Goal: Task Accomplishment & Management: Use online tool/utility

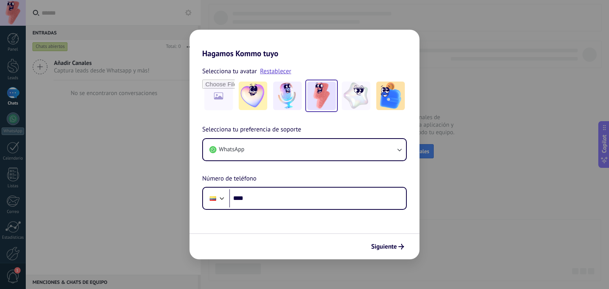
click at [316, 148] on button "WhatsApp" at bounding box center [304, 149] width 203 height 21
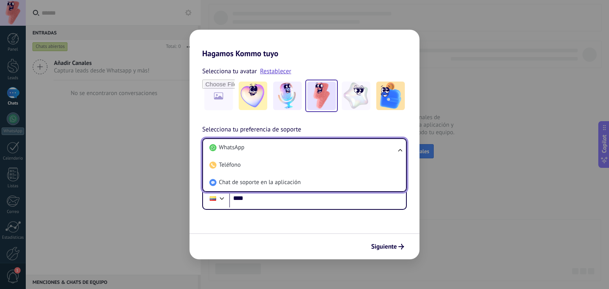
click at [316, 148] on li "WhatsApp" at bounding box center [302, 147] width 193 height 17
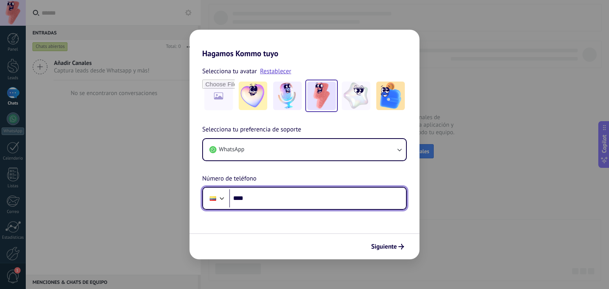
click at [296, 198] on input "****" at bounding box center [317, 198] width 177 height 18
click at [268, 201] on input "****" at bounding box center [317, 198] width 177 height 18
paste input "**********"
click at [344, 203] on input "**********" at bounding box center [317, 198] width 177 height 18
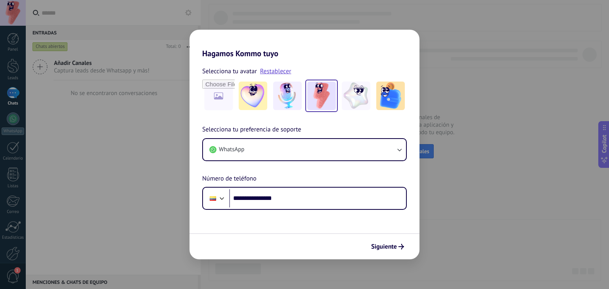
click at [316, 225] on form "**********" at bounding box center [304, 158] width 230 height 201
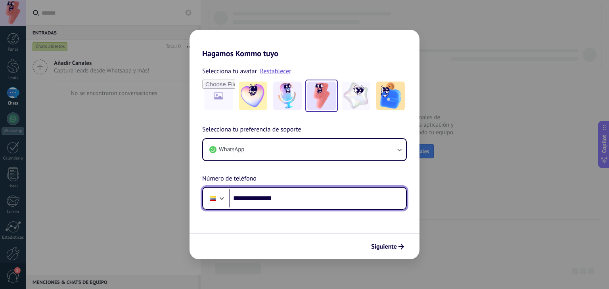
click at [262, 200] on input "**********" at bounding box center [317, 198] width 177 height 18
click at [273, 200] on input "**********" at bounding box center [317, 198] width 177 height 18
click at [274, 199] on input "**********" at bounding box center [317, 198] width 177 height 18
click at [274, 198] on input "**********" at bounding box center [317, 198] width 177 height 18
click at [260, 197] on input "**********" at bounding box center [317, 198] width 177 height 18
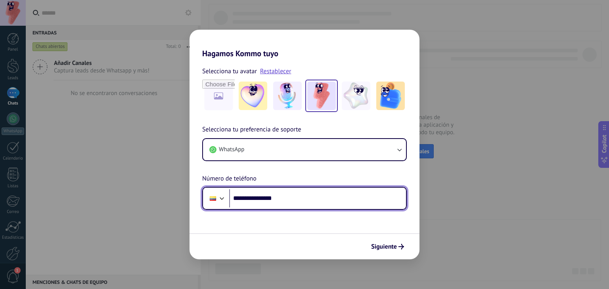
type input "**********"
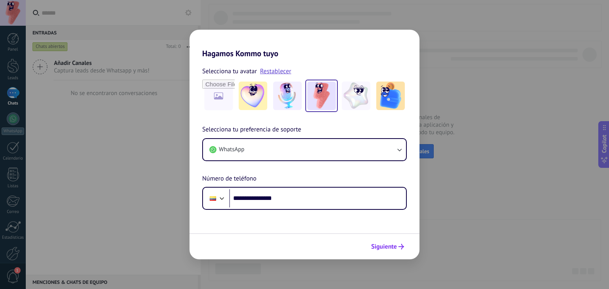
click at [402, 249] on icon "submit" at bounding box center [401, 247] width 6 height 6
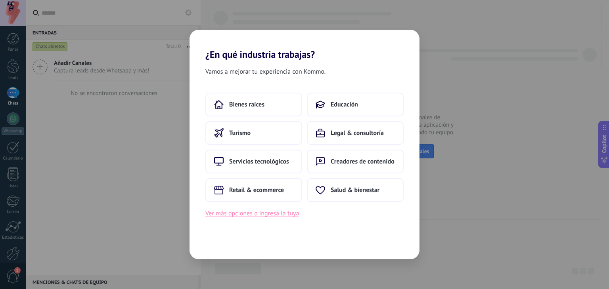
click at [294, 214] on button "Ver más opciones o ingresa la tuya" at bounding box center [252, 214] width 94 height 10
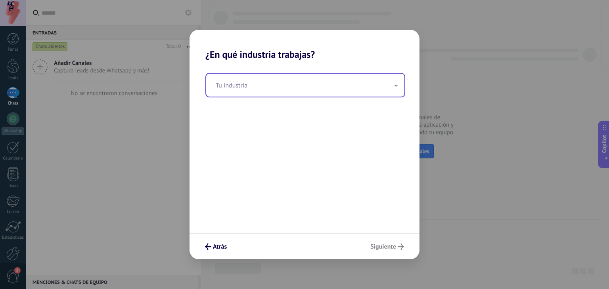
click at [288, 89] on input "text" at bounding box center [305, 85] width 198 height 23
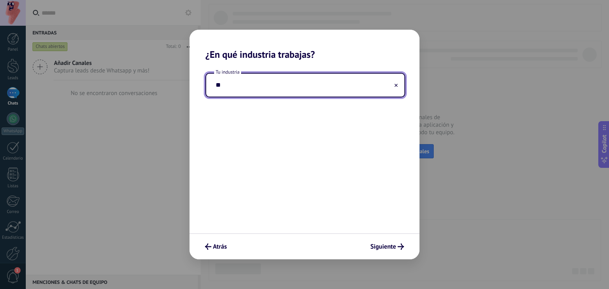
type input "*"
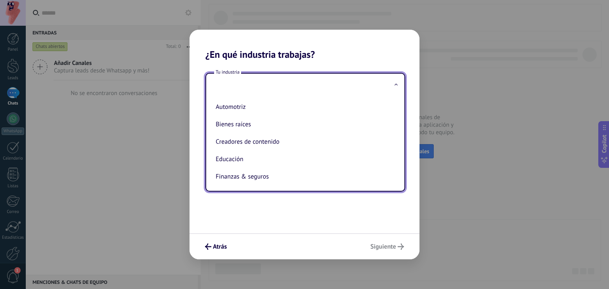
click at [246, 222] on div "Tu industria Automotriz Bienes raíces Creadores de contenido Educación Finanzas…" at bounding box center [304, 146] width 230 height 173
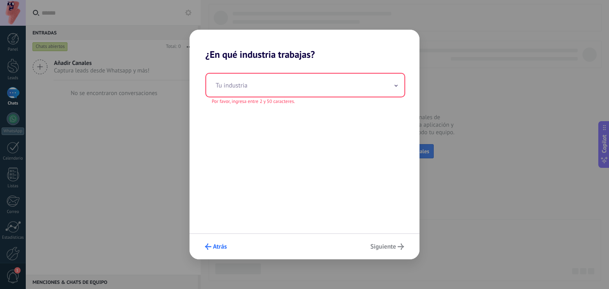
click at [212, 242] on button "Atrás" at bounding box center [215, 246] width 29 height 13
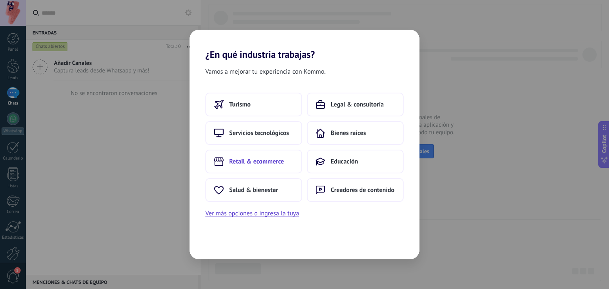
click at [251, 156] on button "Retail & ecommerce" at bounding box center [253, 162] width 97 height 24
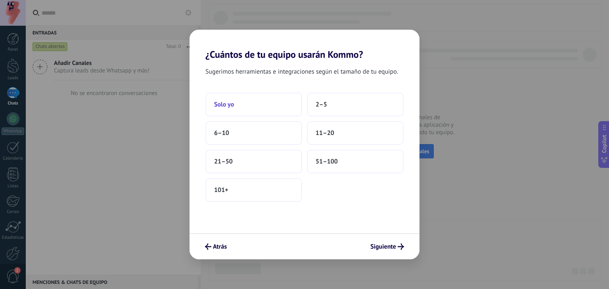
click at [292, 102] on button "Solo yo" at bounding box center [253, 105] width 97 height 24
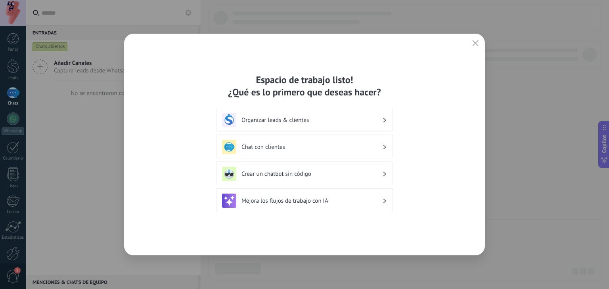
click at [361, 119] on h3 "Organizar leads & clientes" at bounding box center [311, 121] width 141 height 8
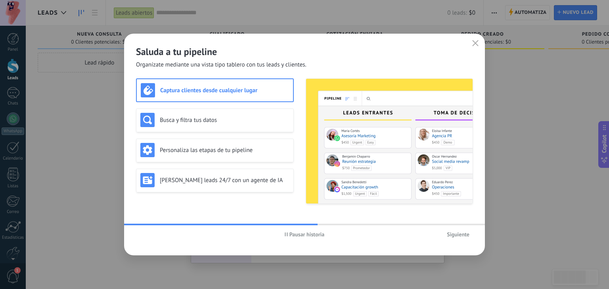
click at [468, 239] on button "Siguiente" at bounding box center [458, 235] width 30 height 12
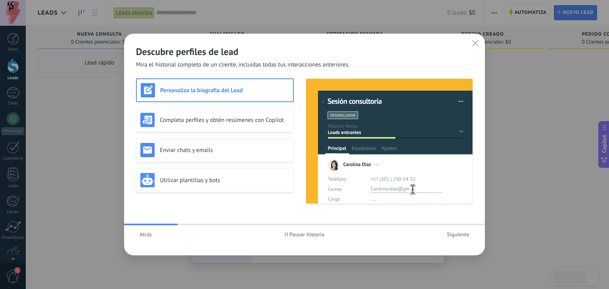
click at [468, 239] on button "Siguiente" at bounding box center [458, 235] width 30 height 12
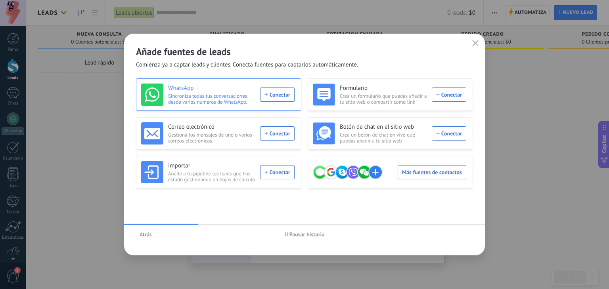
click at [274, 91] on div "WhatsApp Sincroniza todas tus conversaciones desde varios números de WhatsApp. …" at bounding box center [217, 95] width 153 height 22
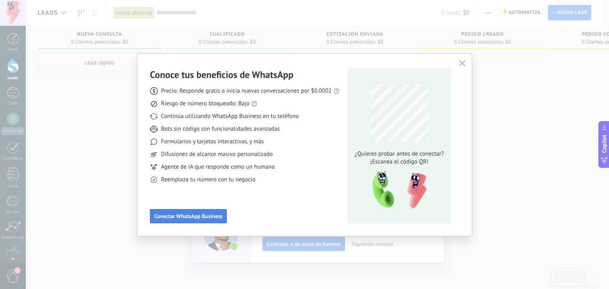
click at [172, 215] on span "Conectar WhatsApp Business" at bounding box center [188, 217] width 68 height 6
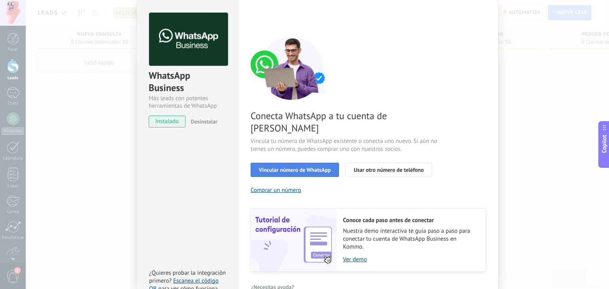
scroll to position [34, 0]
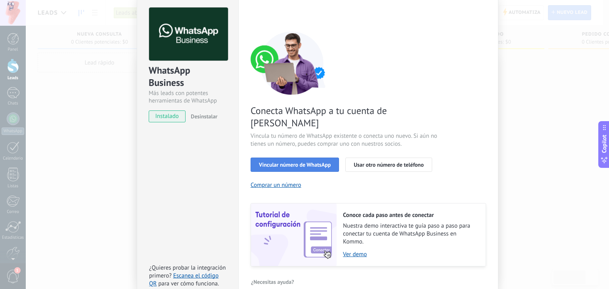
click at [292, 162] on span "Vincular número de WhatsApp" at bounding box center [295, 165] width 72 height 6
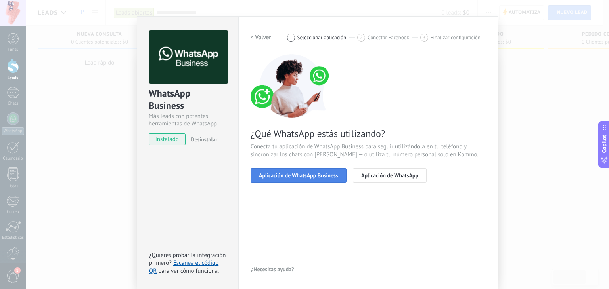
click at [291, 180] on button "Aplicación de WhatsApp Business" at bounding box center [299, 175] width 96 height 14
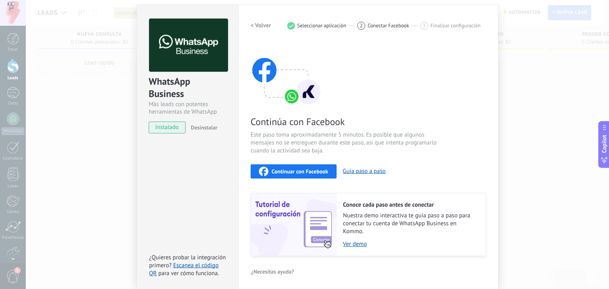
scroll to position [25, 0]
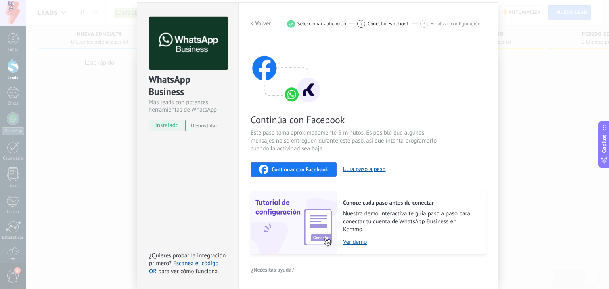
click at [391, 23] on span "Conectar Facebook" at bounding box center [388, 24] width 42 height 6
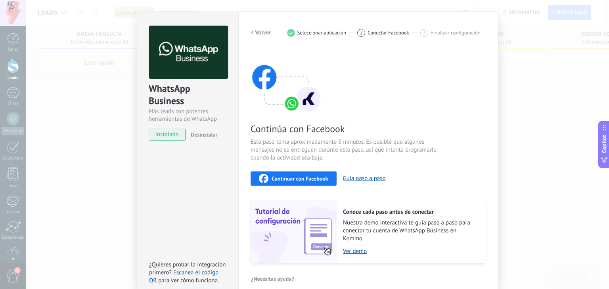
scroll to position [0, 0]
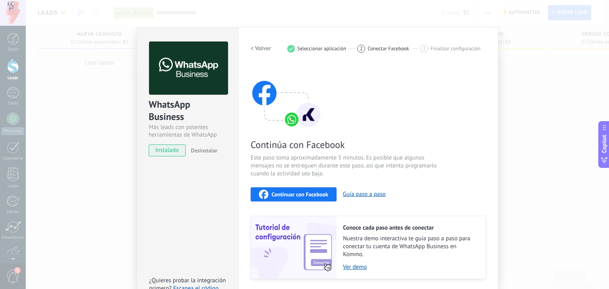
click at [367, 47] on span "Conectar Facebook" at bounding box center [388, 49] width 42 height 6
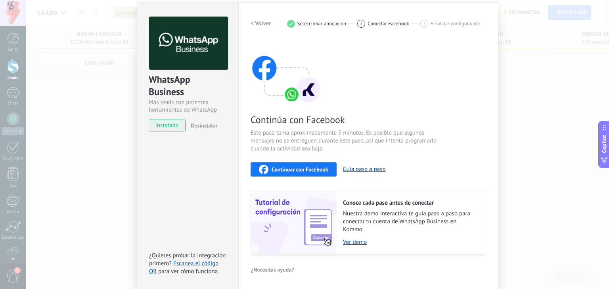
click at [187, 237] on div "WhatsApp Business Más leads con potentes herramientas de WhatsApp instalado Des…" at bounding box center [187, 146] width 101 height 288
click at [182, 186] on div "WhatsApp Business Más leads con potentes herramientas de WhatsApp instalado Des…" at bounding box center [187, 146] width 101 height 288
click at [150, 127] on span "instalado" at bounding box center [167, 126] width 36 height 12
click at [157, 125] on span "instalado" at bounding box center [167, 126] width 36 height 12
click at [368, 22] on span "Conectar Facebook" at bounding box center [388, 24] width 42 height 6
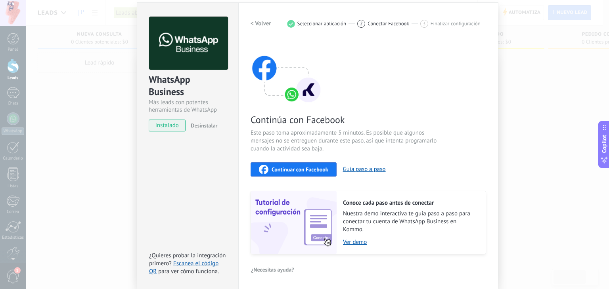
click at [444, 23] on span "Finalizar configuración" at bounding box center [456, 24] width 50 height 6
click at [349, 241] on link "Ver demo" at bounding box center [410, 243] width 135 height 8
click at [281, 174] on button "Continuar con Facebook" at bounding box center [294, 170] width 86 height 14
click at [123, 123] on div "WhatsApp Business Más leads con potentes herramientas de WhatsApp instalado Des…" at bounding box center [317, 144] width 583 height 289
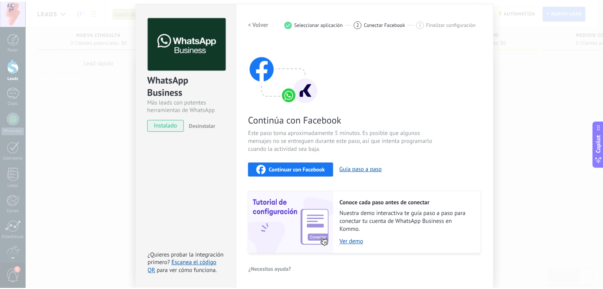
scroll to position [0, 0]
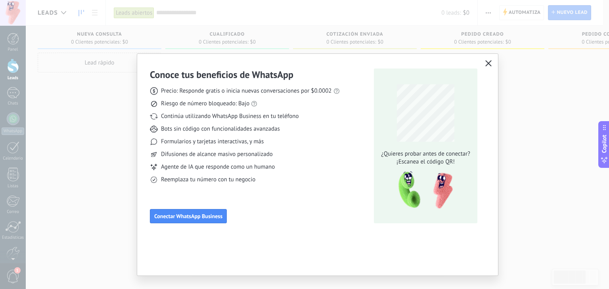
click at [485, 59] on button "button" at bounding box center [488, 63] width 10 height 11
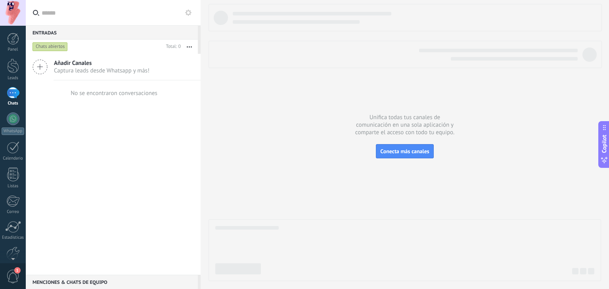
click at [354, 72] on div at bounding box center [405, 143] width 392 height 278
click at [477, 116] on div at bounding box center [405, 143] width 392 height 278
click at [9, 274] on span "1" at bounding box center [12, 277] width 13 height 14
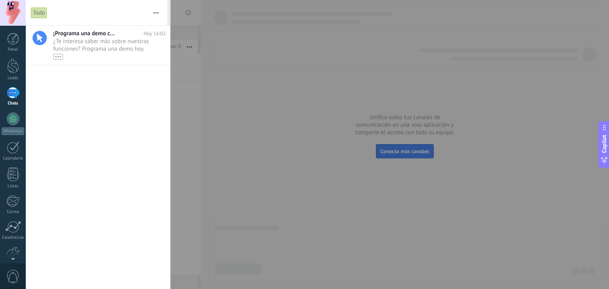
click at [9, 90] on div at bounding box center [13, 92] width 13 height 11
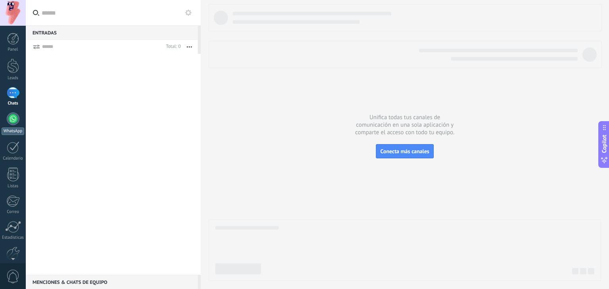
click at [11, 121] on div at bounding box center [13, 119] width 13 height 13
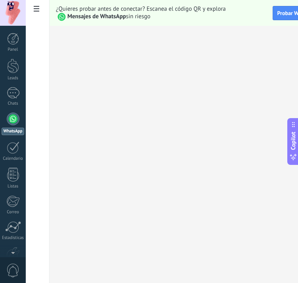
click at [10, 117] on div at bounding box center [13, 119] width 13 height 13
click at [283, 15] on span "Probar WhatsApp" at bounding box center [297, 13] width 41 height 7
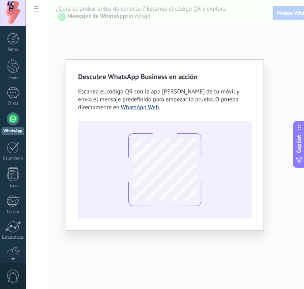
click at [138, 105] on link "WhatsApp Web" at bounding box center [140, 108] width 38 height 8
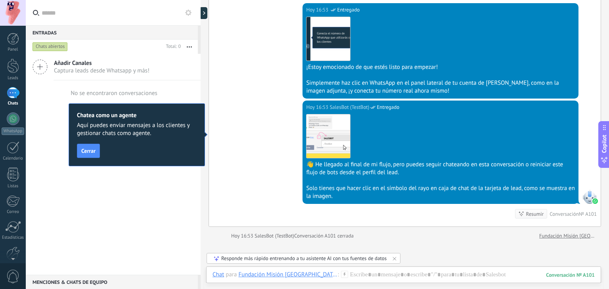
scroll to position [1172, 0]
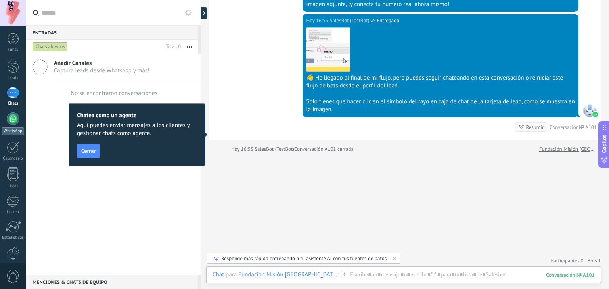
click at [19, 118] on div at bounding box center [13, 119] width 13 height 13
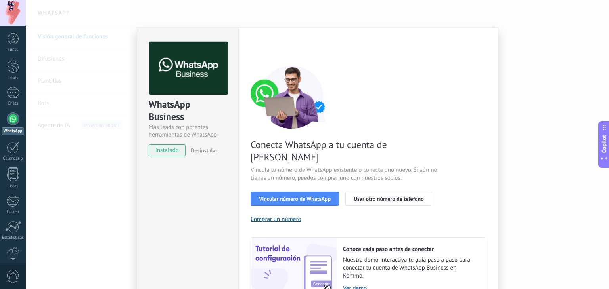
scroll to position [34, 0]
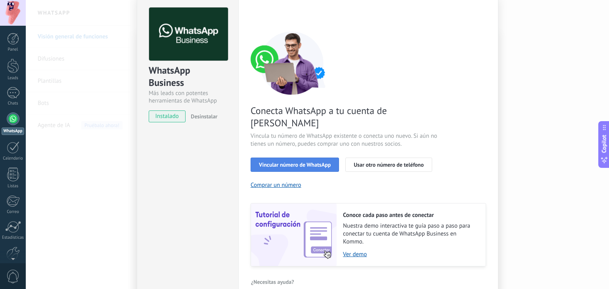
click at [299, 162] on span "Vincular número de WhatsApp" at bounding box center [295, 165] width 72 height 6
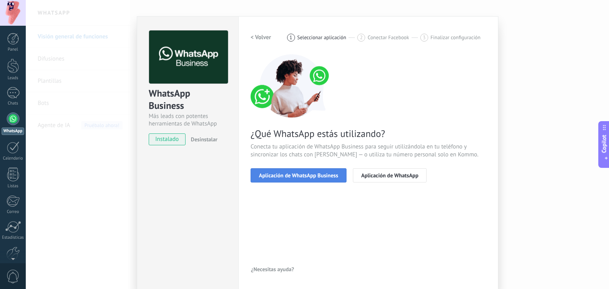
click at [288, 177] on span "Aplicación de WhatsApp Business" at bounding box center [298, 176] width 79 height 6
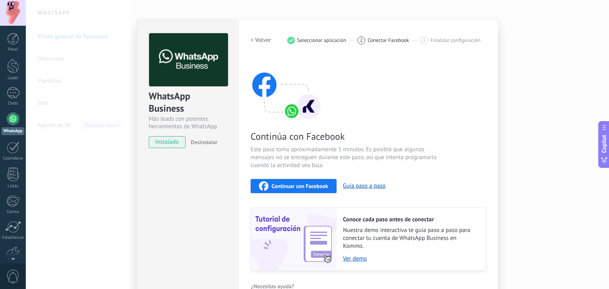
scroll to position [0, 0]
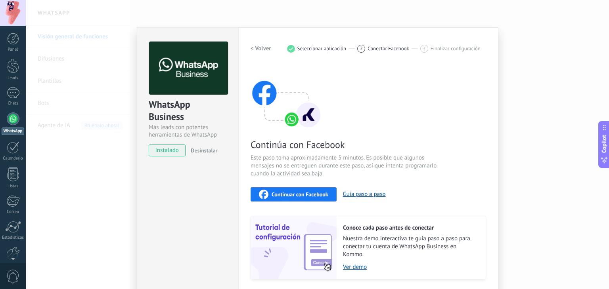
click at [563, 59] on div "WhatsApp Business Más leads con potentes herramientas de WhatsApp instalado Des…" at bounding box center [317, 144] width 583 height 289
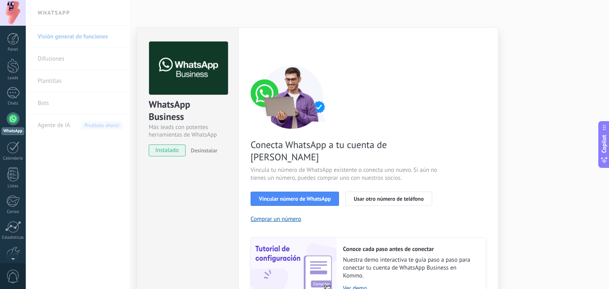
drag, startPoint x: 456, startPoint y: 28, endPoint x: 305, endPoint y: 66, distance: 155.3
click at [453, 29] on div "Configuraciones Autorizaciones This tab logs the users who have granted integra…" at bounding box center [368, 181] width 260 height 309
click at [97, 98] on div "WhatsApp Business Más leads con potentes herramientas de WhatsApp instalado Des…" at bounding box center [317, 144] width 583 height 289
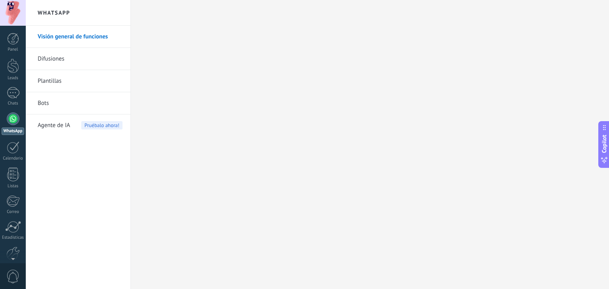
click at [93, 34] on link "Visión general de funciones" at bounding box center [80, 37] width 85 height 22
click at [55, 62] on link "Difusiones" at bounding box center [80, 59] width 85 height 22
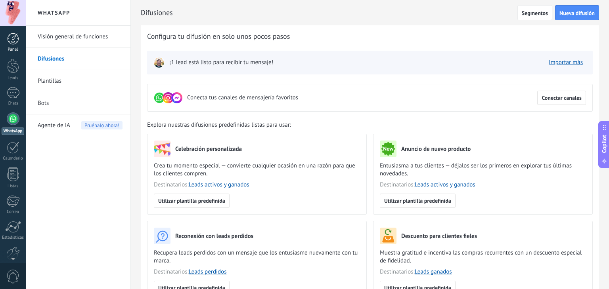
click at [24, 43] on link "Panel" at bounding box center [13, 42] width 26 height 19
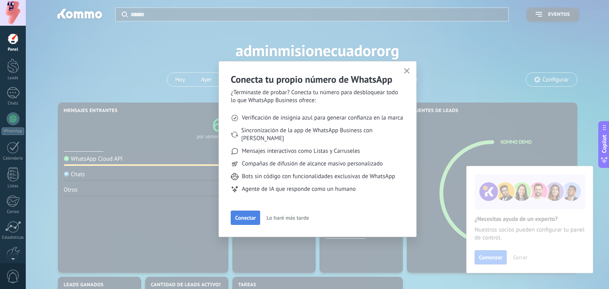
click at [255, 215] on span "Conectar" at bounding box center [245, 218] width 21 height 6
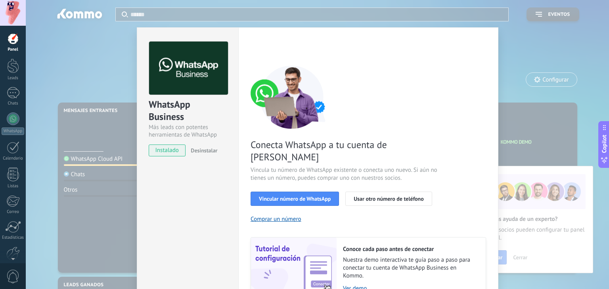
scroll to position [34, 0]
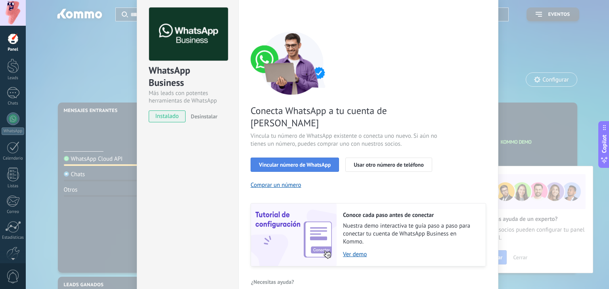
click at [287, 162] on span "Vincular número de WhatsApp" at bounding box center [295, 165] width 72 height 6
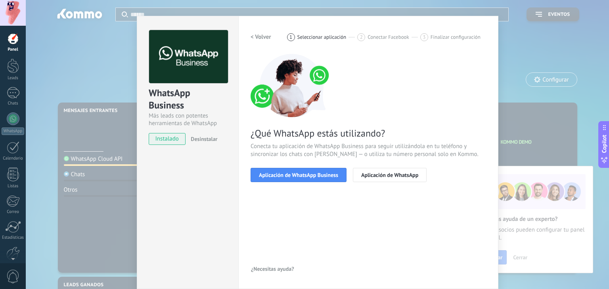
scroll to position [11, 0]
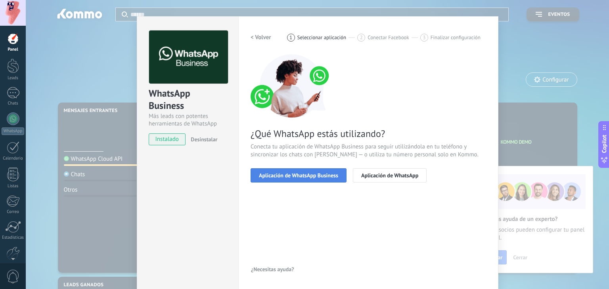
click at [298, 168] on button "Aplicación de WhatsApp Business" at bounding box center [299, 175] width 96 height 14
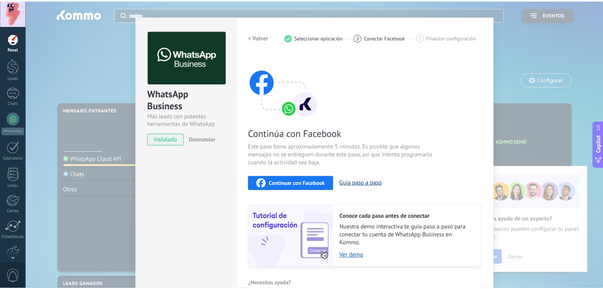
scroll to position [25, 0]
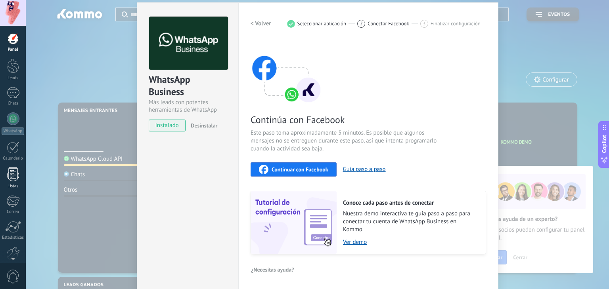
click at [3, 173] on link "Listas" at bounding box center [13, 178] width 26 height 21
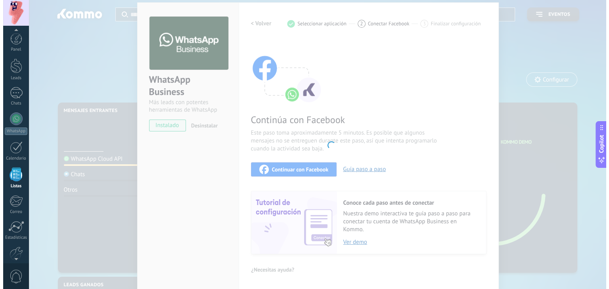
scroll to position [20, 0]
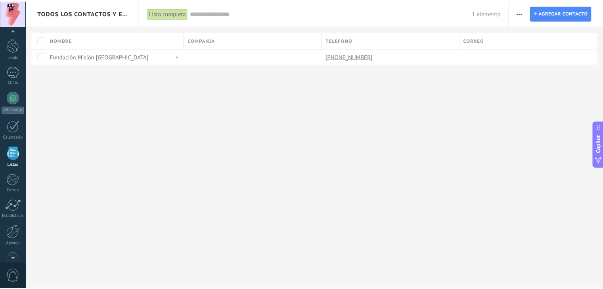
scroll to position [20, 0]
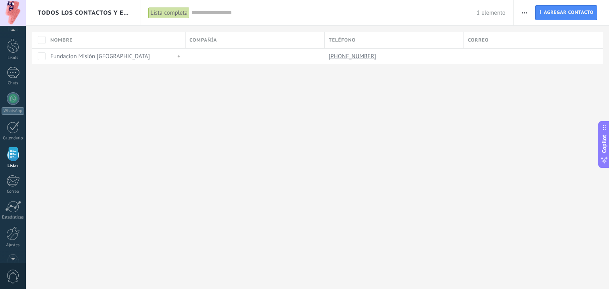
drag, startPoint x: 351, startPoint y: 131, endPoint x: 288, endPoint y: 90, distance: 75.3
click at [347, 134] on div "Todos los contactos y empresas Lista completa Aplicar 1 elemento Lista completa…" at bounding box center [317, 144] width 583 height 289
click at [388, 57] on div "[PHONE_NUMBER]" at bounding box center [392, 56] width 135 height 15
click at [520, 15] on button "button" at bounding box center [524, 12] width 11 height 15
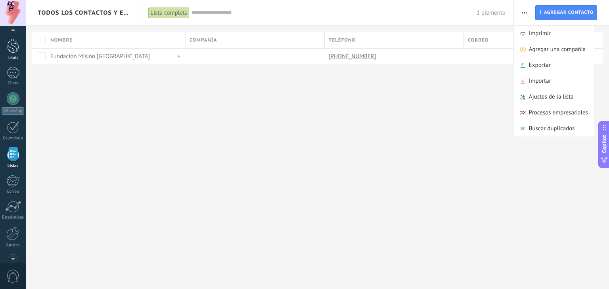
click at [11, 54] on link "Leads" at bounding box center [13, 49] width 26 height 22
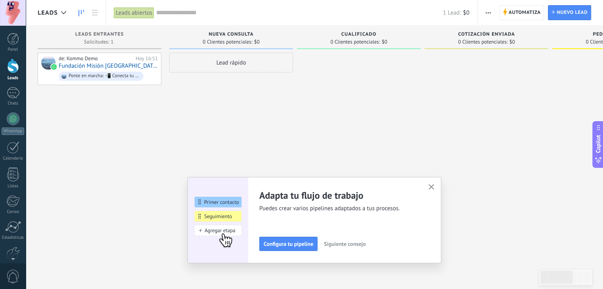
click at [252, 145] on div "Lead rápido" at bounding box center [231, 146] width 124 height 186
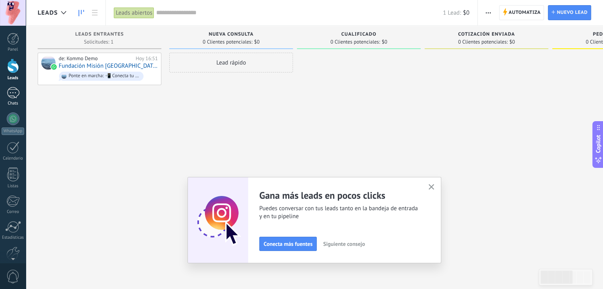
click at [12, 95] on div "1" at bounding box center [13, 92] width 13 height 11
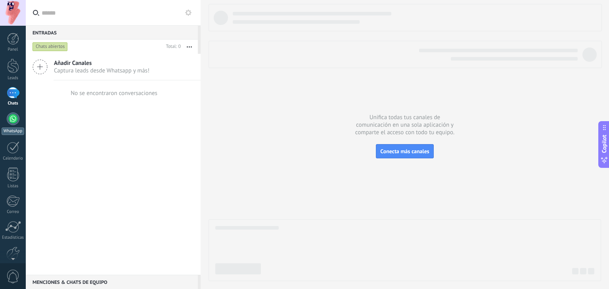
click at [13, 122] on div at bounding box center [13, 119] width 13 height 13
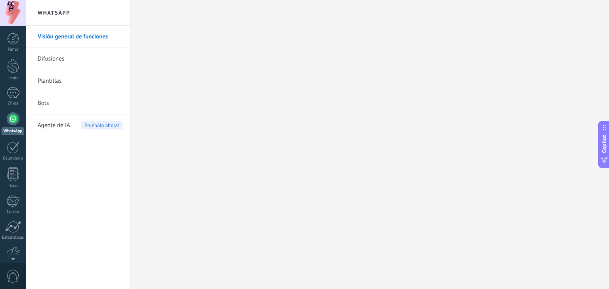
click at [17, 18] on div at bounding box center [13, 13] width 26 height 26
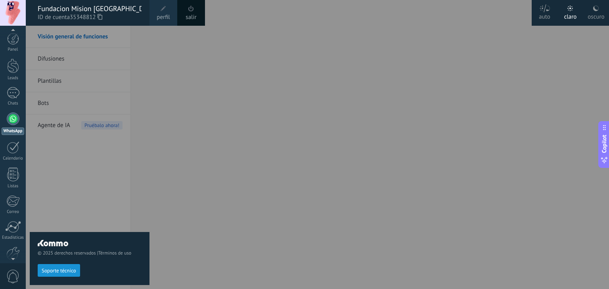
click at [82, 13] on span "35348812" at bounding box center [86, 17] width 33 height 9
click at [11, 35] on div at bounding box center [13, 39] width 12 height 12
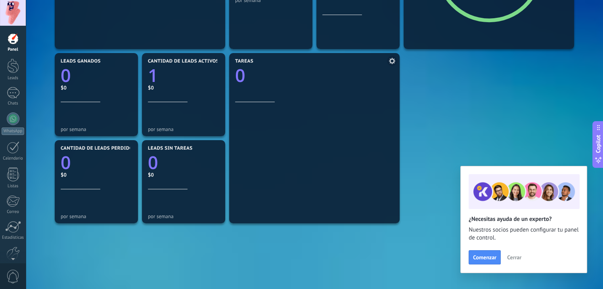
scroll to position [238, 0]
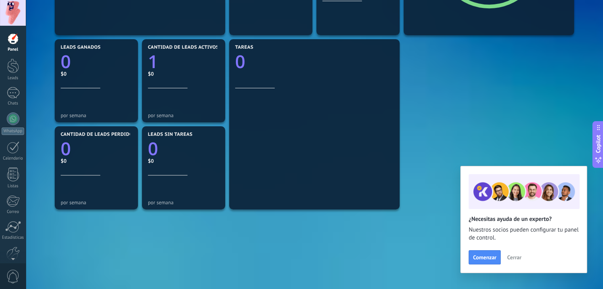
click at [512, 255] on span "Cerrar" at bounding box center [514, 258] width 14 height 6
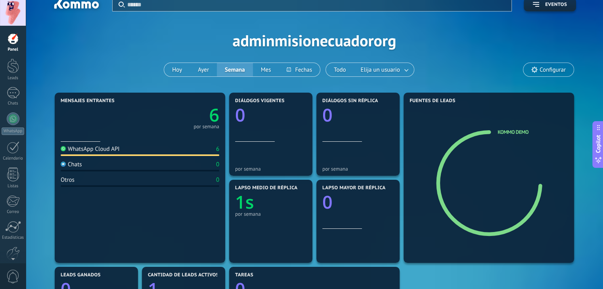
scroll to position [0, 0]
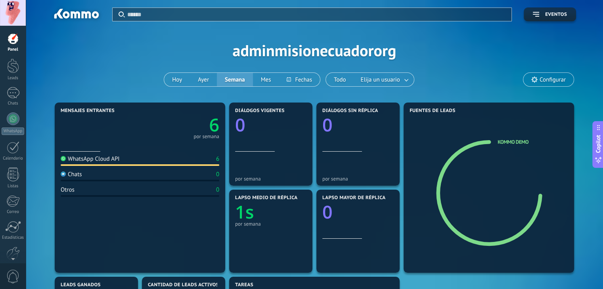
click at [551, 78] on span "Configurar" at bounding box center [553, 80] width 26 height 7
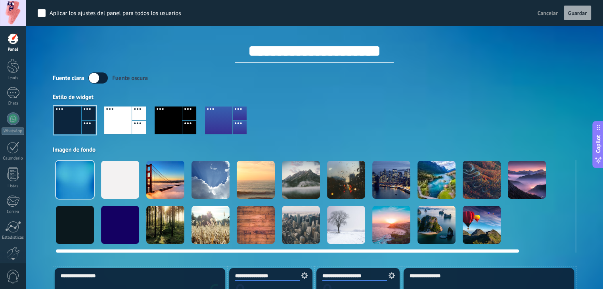
click at [198, 189] on div at bounding box center [210, 180] width 38 height 38
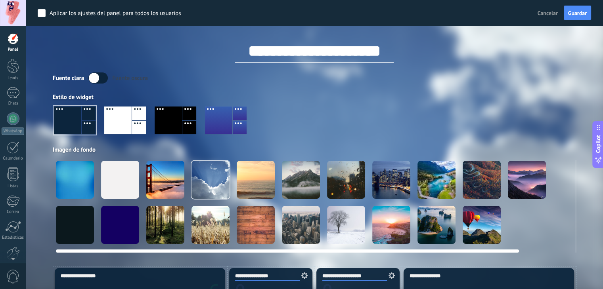
click at [340, 187] on div at bounding box center [346, 180] width 38 height 38
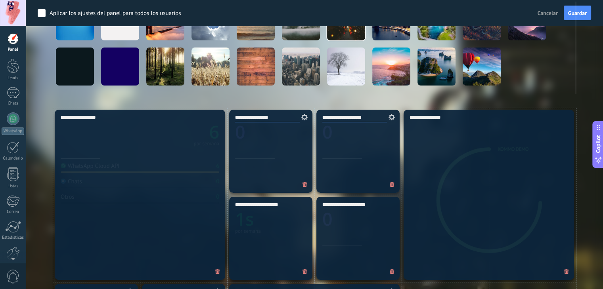
scroll to position [40, 0]
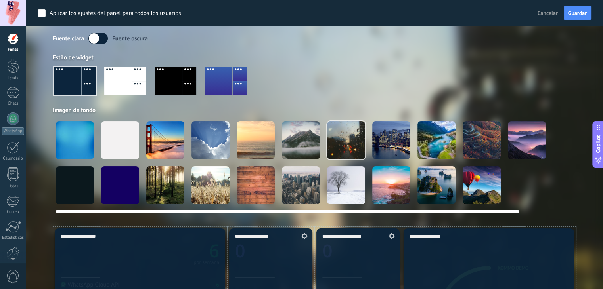
click at [322, 180] on div at bounding box center [314, 163] width 523 height 85
click at [312, 184] on div at bounding box center [301, 186] width 38 height 38
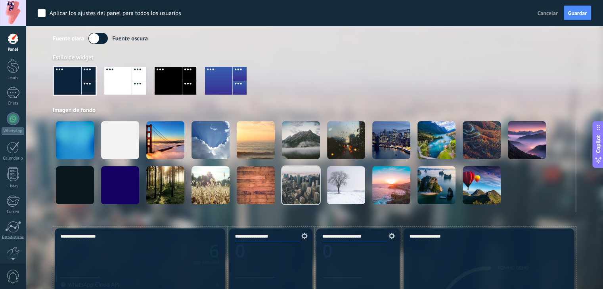
click at [372, 50] on div "Fuente [PERSON_NAME] oscura Estilo de widget Imagen de fondo" at bounding box center [314, 123] width 523 height 180
click at [173, 82] on div at bounding box center [168, 81] width 27 height 28
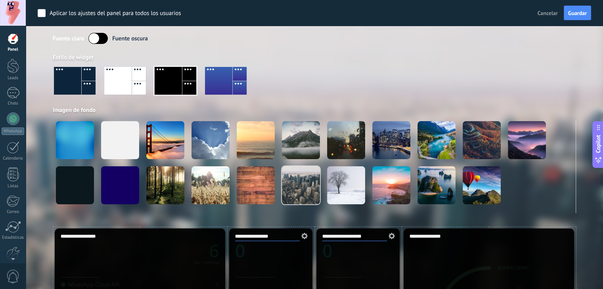
click at [221, 78] on div at bounding box center [218, 81] width 27 height 28
click at [221, 78] on div at bounding box center [226, 81] width 42 height 28
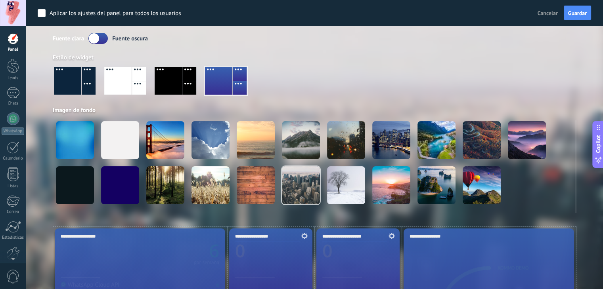
click at [63, 84] on div at bounding box center [67, 81] width 27 height 28
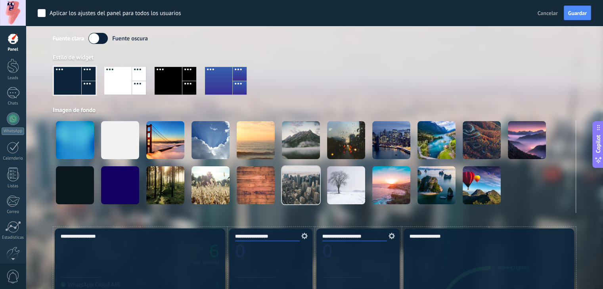
click at [404, 70] on div at bounding box center [314, 83] width 523 height 45
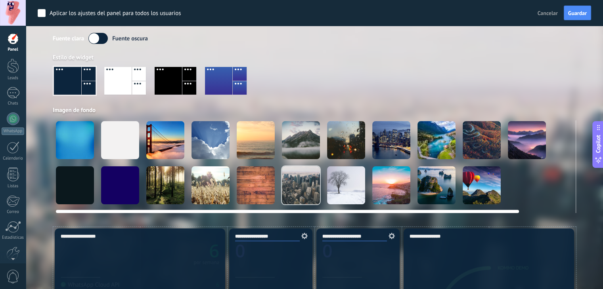
click at [71, 189] on div at bounding box center [75, 186] width 38 height 38
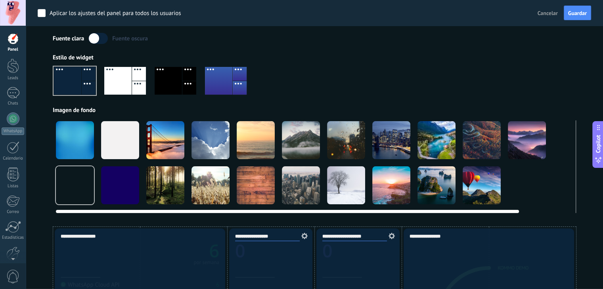
click at [171, 148] on div at bounding box center [165, 140] width 38 height 38
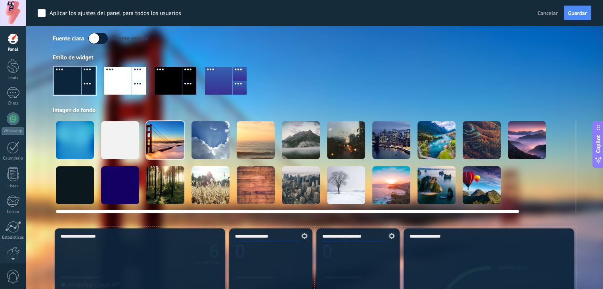
click at [127, 145] on div at bounding box center [120, 140] width 38 height 38
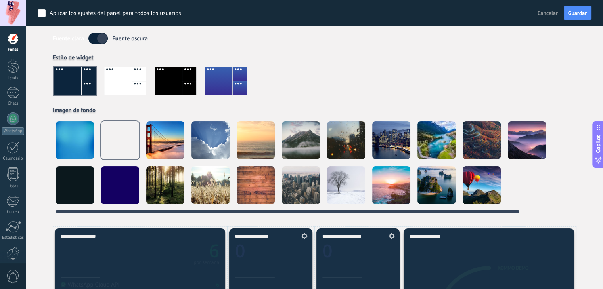
click at [380, 153] on div at bounding box center [391, 140] width 38 height 38
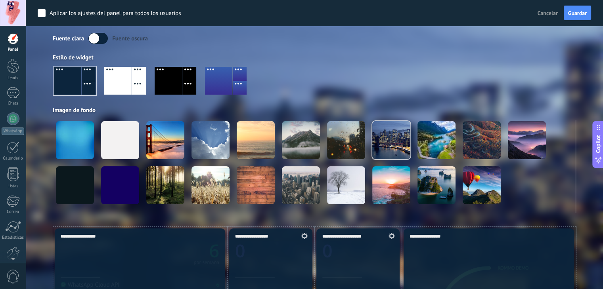
click at [431, 61] on div "Estilo de widget" at bounding box center [314, 58] width 523 height 8
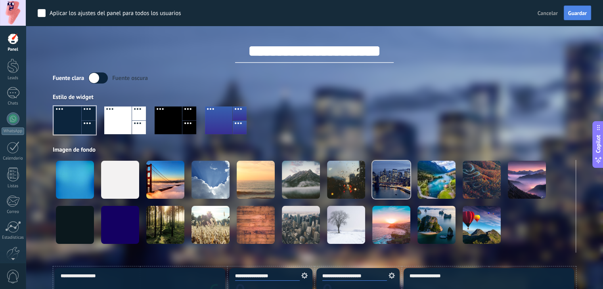
click at [581, 11] on span "Guardar" at bounding box center [577, 13] width 19 height 6
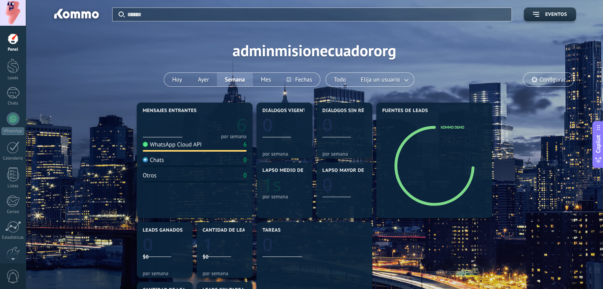
type textarea "**********"
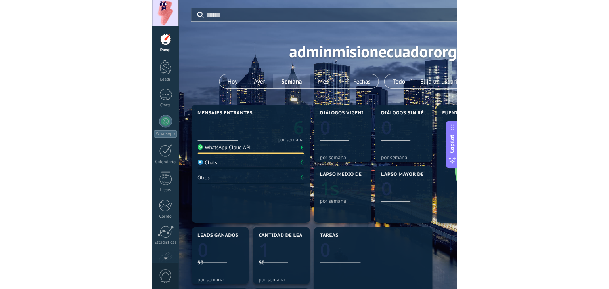
scroll to position [24, 0]
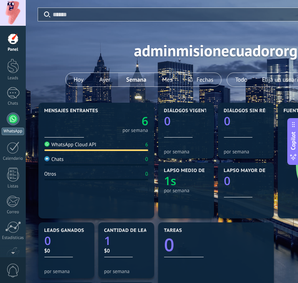
click at [10, 122] on div at bounding box center [13, 119] width 13 height 13
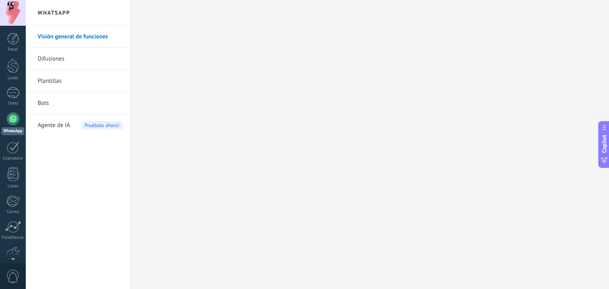
click at [62, 55] on link "Difusiones" at bounding box center [80, 59] width 85 height 22
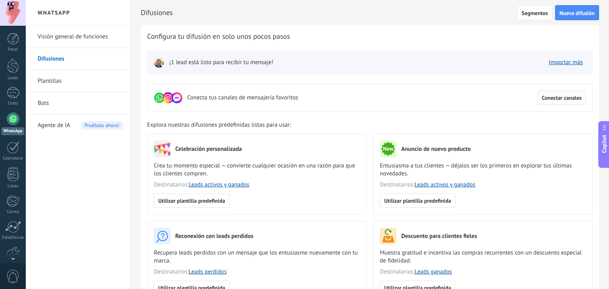
click at [570, 96] on span "Conectar canales" at bounding box center [562, 98] width 40 height 6
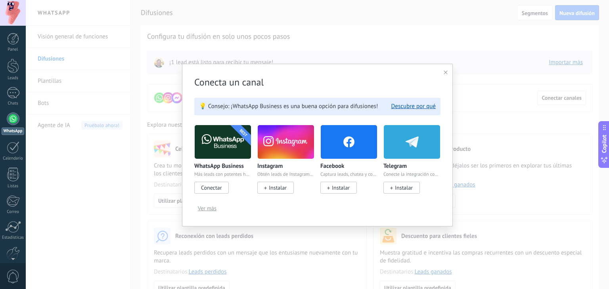
click at [221, 186] on span "Conectar" at bounding box center [211, 187] width 21 height 7
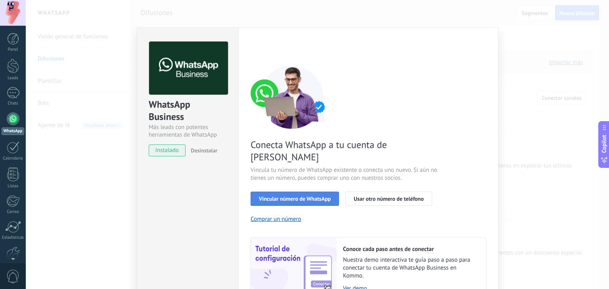
click at [286, 196] on span "Vincular número de WhatsApp" at bounding box center [295, 199] width 72 height 6
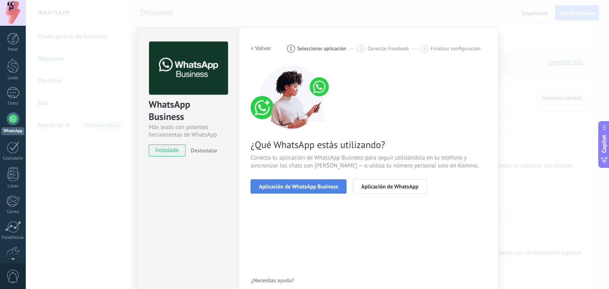
click at [286, 186] on span "Aplicación de WhatsApp Business" at bounding box center [298, 187] width 79 height 6
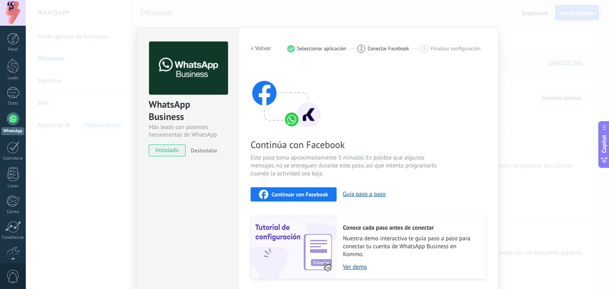
scroll to position [25, 0]
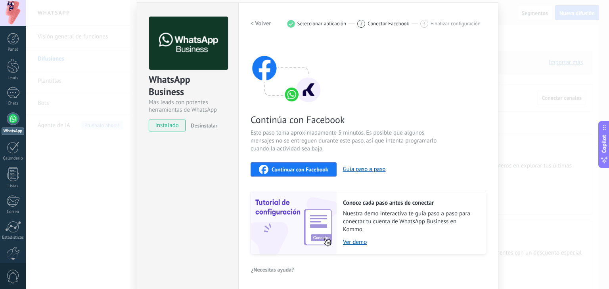
click at [313, 169] on span "Continuar con Facebook" at bounding box center [300, 170] width 57 height 6
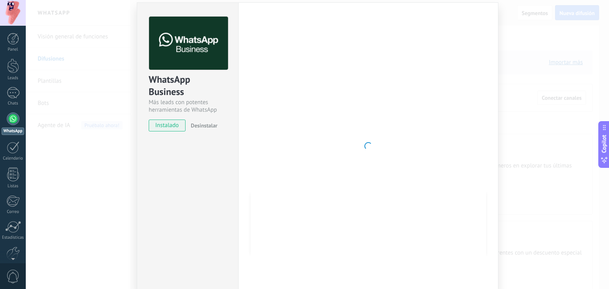
click at [224, 122] on div "instalado Desinstalar" at bounding box center [188, 126] width 78 height 12
click at [171, 130] on span "instalado" at bounding box center [167, 126] width 36 height 12
click at [174, 125] on span "instalado" at bounding box center [167, 126] width 36 height 12
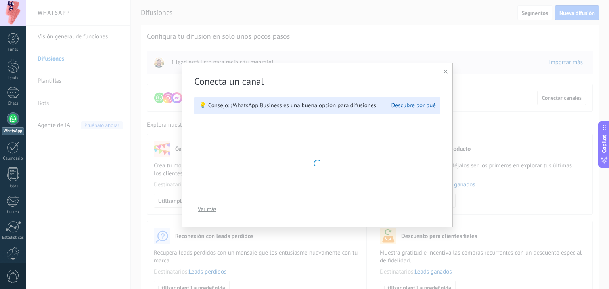
scroll to position [0, 0]
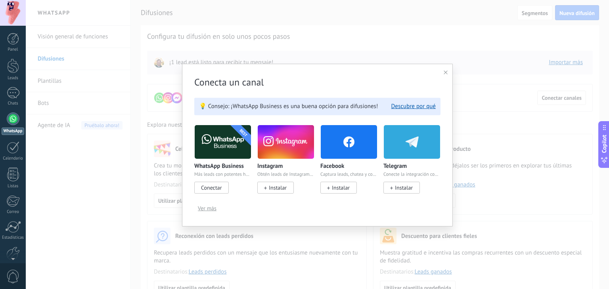
click at [290, 190] on span "Instalar" at bounding box center [275, 188] width 36 height 12
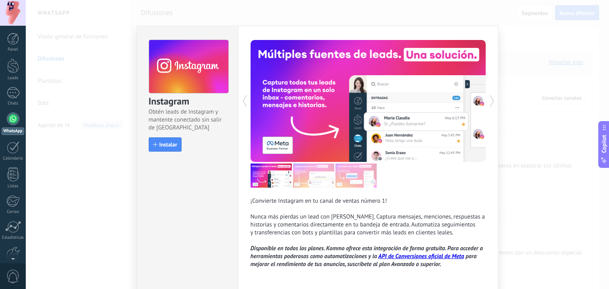
scroll to position [32, 0]
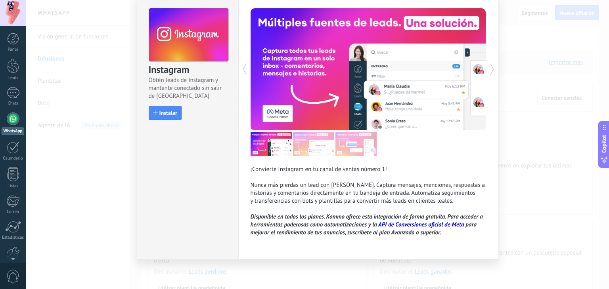
click at [171, 102] on div "Instagram Obtén leads de Instagram y mantente conectado sin salir de Kommo Inst…" at bounding box center [187, 60] width 101 height 132
click at [176, 110] on button "Instalar" at bounding box center [165, 113] width 33 height 14
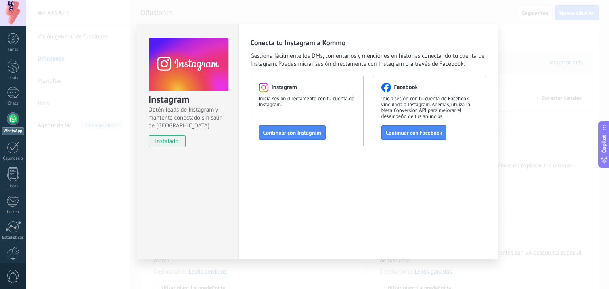
scroll to position [2, 0]
click at [293, 133] on span "Continuar con Instagram" at bounding box center [292, 133] width 58 height 6
click at [296, 130] on span "Continuar con Instagram" at bounding box center [292, 133] width 58 height 6
click at [168, 143] on span "instalado" at bounding box center [167, 142] width 36 height 12
click at [124, 189] on div "Instagram Obtén leads de Instagram y mantente conectado sin salir de Kommo inst…" at bounding box center [317, 144] width 583 height 289
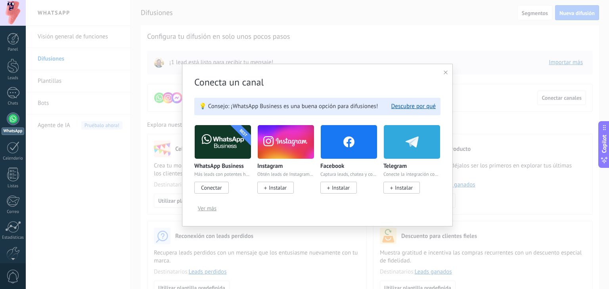
scroll to position [0, 0]
click at [216, 191] on span "Conectar" at bounding box center [211, 187] width 21 height 7
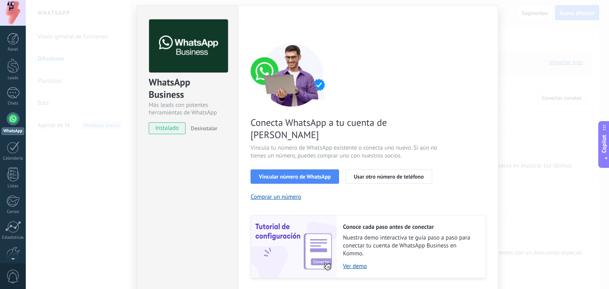
scroll to position [34, 0]
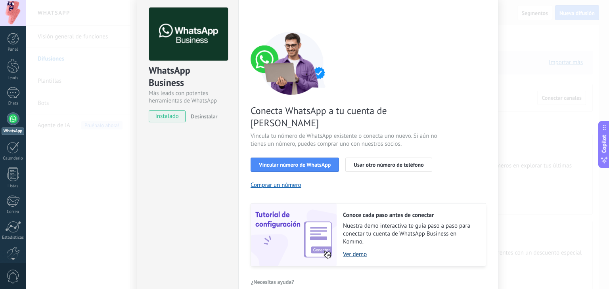
click at [351, 251] on link "Ver demo" at bounding box center [410, 255] width 135 height 8
click at [211, 116] on span "Desinstalar" at bounding box center [204, 116] width 27 height 7
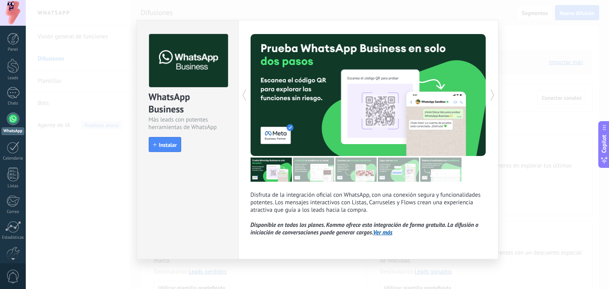
scroll to position [0, 0]
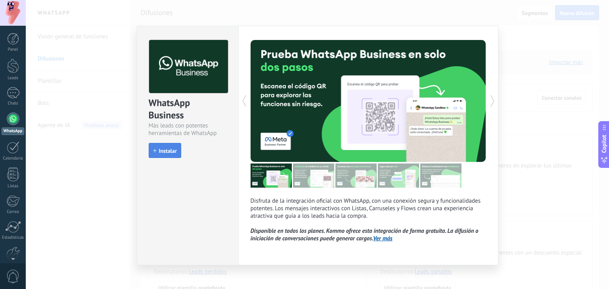
click at [168, 146] on button "Instalar" at bounding box center [165, 150] width 33 height 15
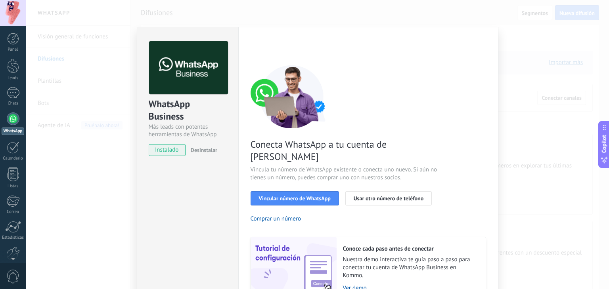
scroll to position [34, 0]
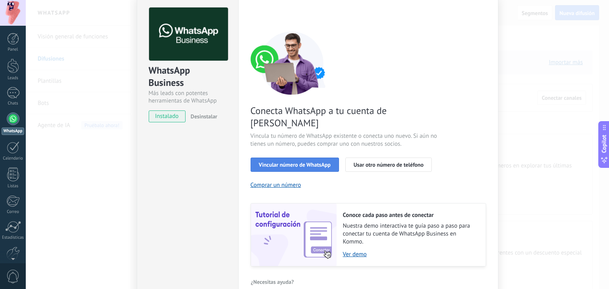
click at [292, 162] on span "Vincular número de WhatsApp" at bounding box center [295, 165] width 72 height 6
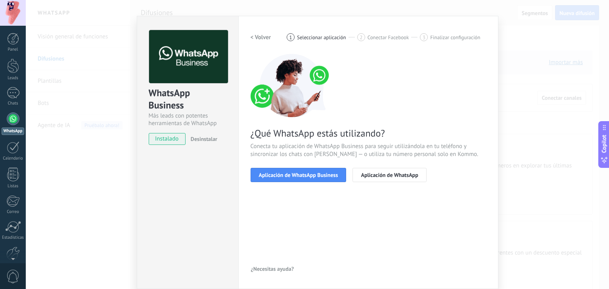
scroll to position [11, 0]
click at [256, 39] on h2 "< Volver" at bounding box center [261, 38] width 21 height 8
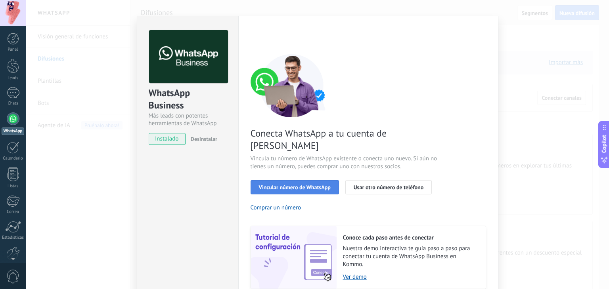
click at [288, 185] on span "Vincular número de WhatsApp" at bounding box center [295, 188] width 72 height 6
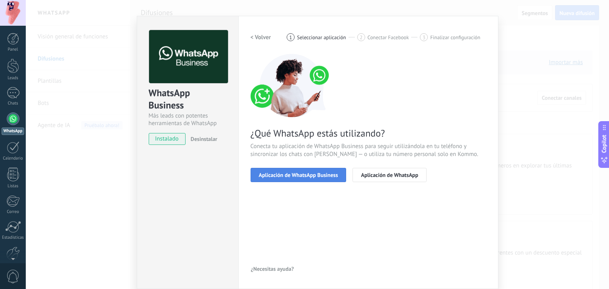
click at [324, 176] on span "Aplicación de WhatsApp Business" at bounding box center [298, 175] width 79 height 6
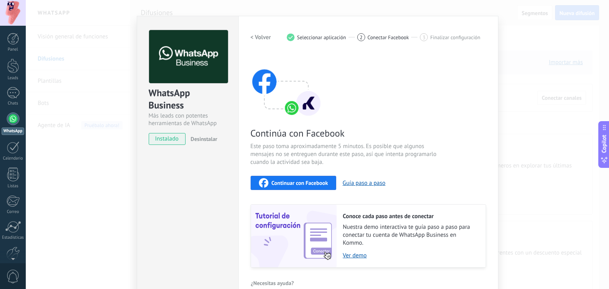
scroll to position [25, 0]
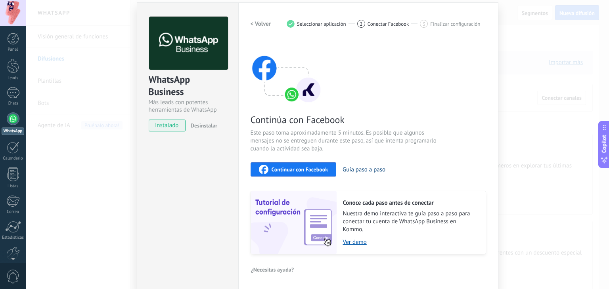
click at [363, 170] on button "Guía paso a paso" at bounding box center [364, 170] width 43 height 8
click at [308, 168] on span "Continuar con Facebook" at bounding box center [300, 170] width 57 height 6
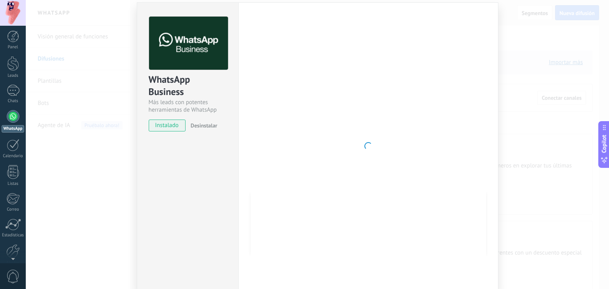
scroll to position [0, 0]
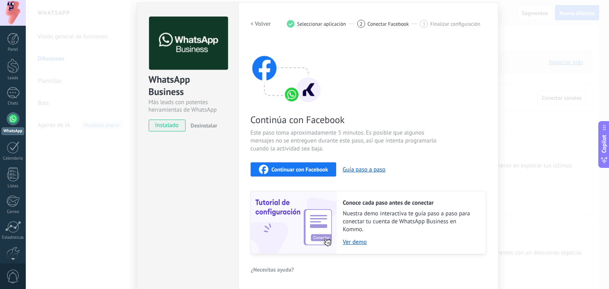
click at [90, 147] on div "WhatsApp Business Más leads con potentes herramientas de WhatsApp instalado Des…" at bounding box center [317, 144] width 583 height 289
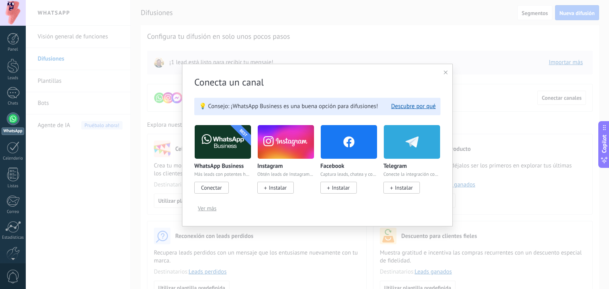
click at [446, 71] on icon at bounding box center [446, 73] width 4 height 4
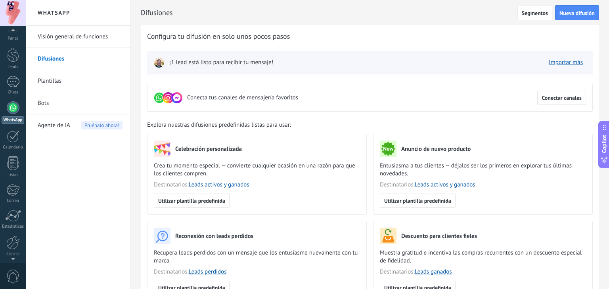
click at [15, 253] on div at bounding box center [13, 258] width 26 height 12
click at [15, 227] on div at bounding box center [12, 229] width 13 height 14
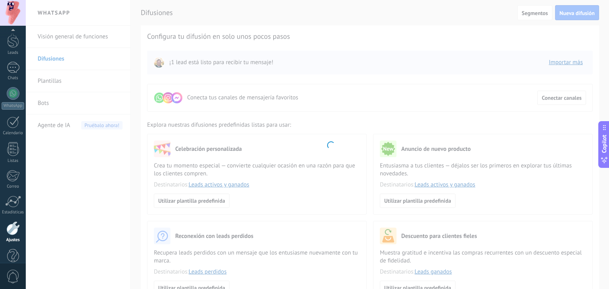
scroll to position [40, 0]
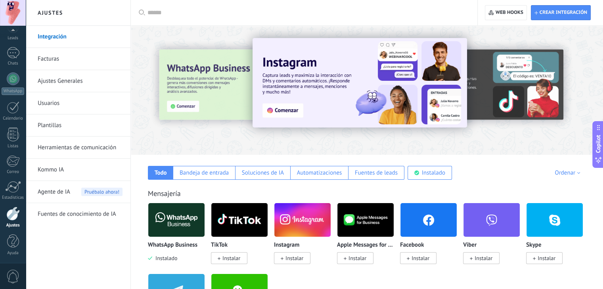
click at [204, 71] on div at bounding box center [173, 89] width 174 height 71
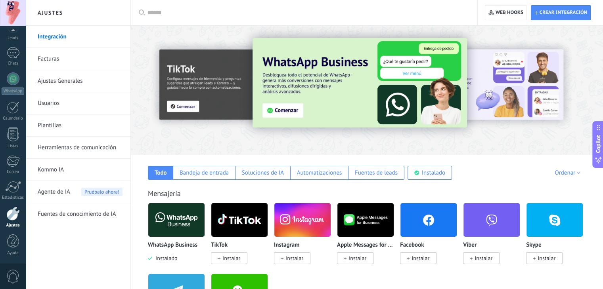
click at [286, 110] on img at bounding box center [360, 83] width 214 height 90
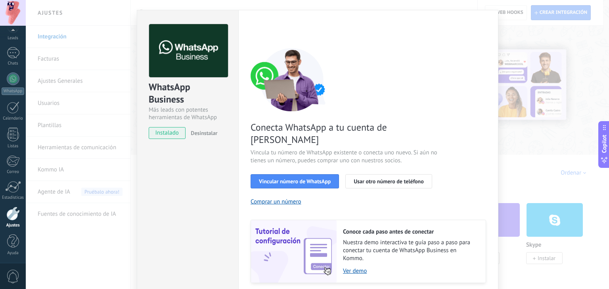
scroll to position [34, 0]
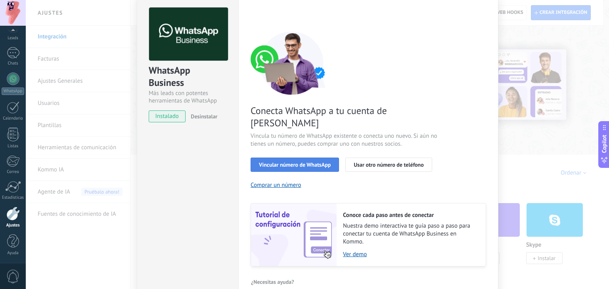
click at [290, 158] on button "Vincular número de WhatsApp" at bounding box center [295, 165] width 88 height 14
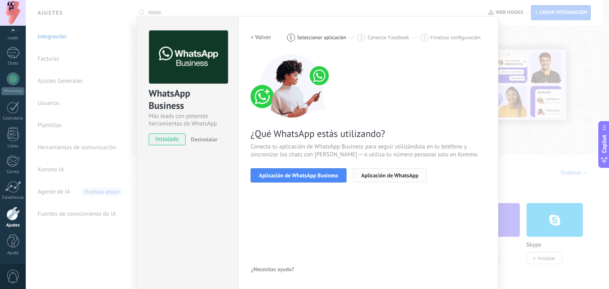
click at [396, 173] on span "Aplicación de WhatsApp" at bounding box center [389, 176] width 57 height 6
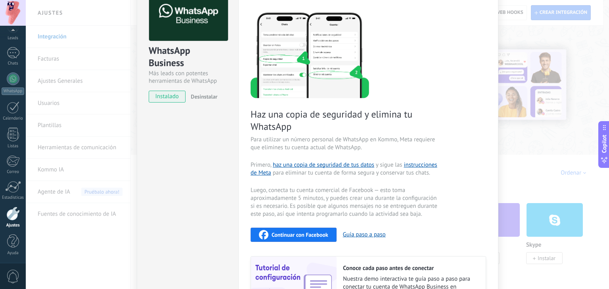
scroll to position [0, 0]
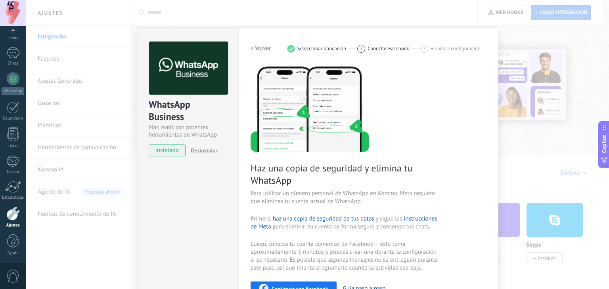
click at [262, 50] on h2 "< Volver" at bounding box center [261, 49] width 21 height 8
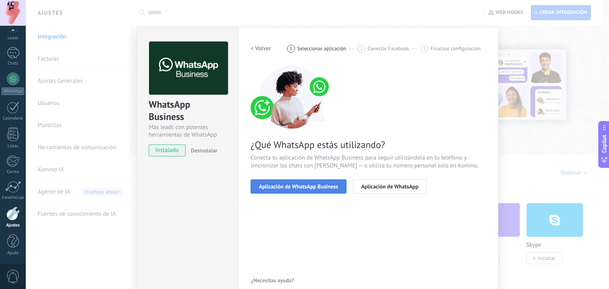
click at [269, 188] on span "Aplicación de WhatsApp Business" at bounding box center [298, 187] width 79 height 6
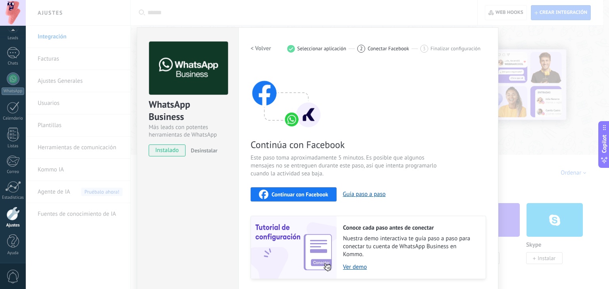
scroll to position [25, 0]
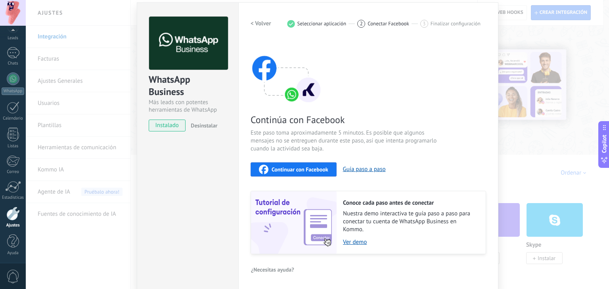
click at [319, 165] on div "Continuar con Facebook" at bounding box center [293, 170] width 69 height 10
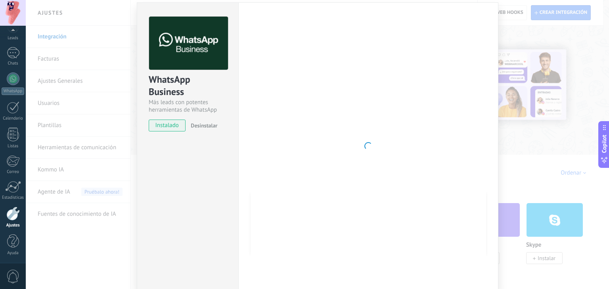
click at [431, 287] on div "Configuraciones Autorizaciones Esta pestaña registra a los usuarios que han con…" at bounding box center [368, 146] width 260 height 288
click at [517, 42] on div "WhatsApp Business Más leads con potentes herramientas de WhatsApp instalado Des…" at bounding box center [317, 144] width 583 height 289
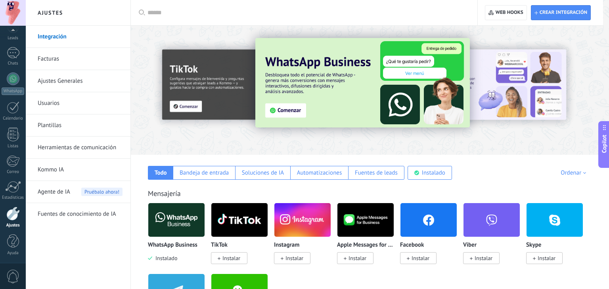
scroll to position [0, 0]
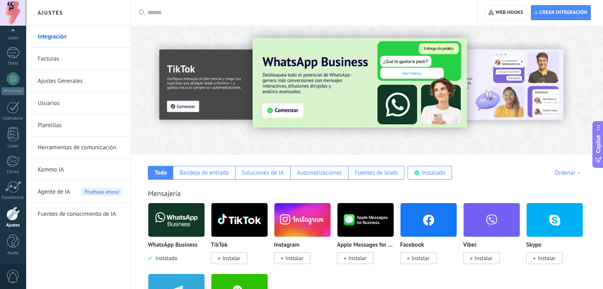
click at [312, 92] on img at bounding box center [360, 83] width 214 height 90
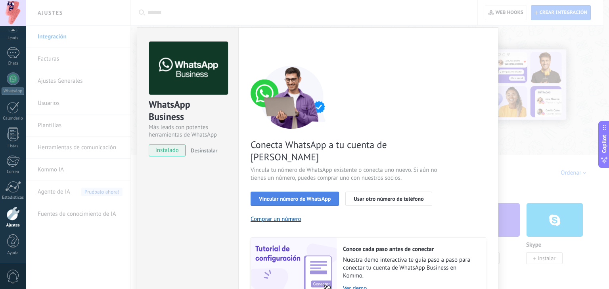
click at [311, 196] on span "Vincular número de WhatsApp" at bounding box center [295, 199] width 72 height 6
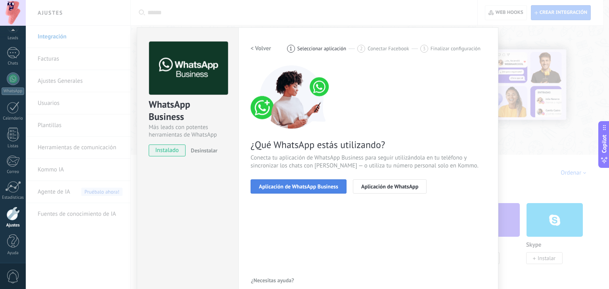
click at [304, 186] on span "Aplicación de WhatsApp Business" at bounding box center [298, 187] width 79 height 6
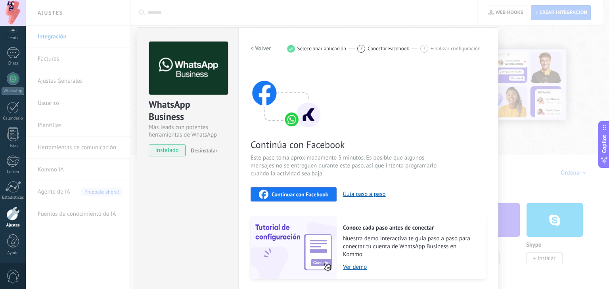
click at [309, 194] on span "Continuar con Facebook" at bounding box center [300, 195] width 57 height 6
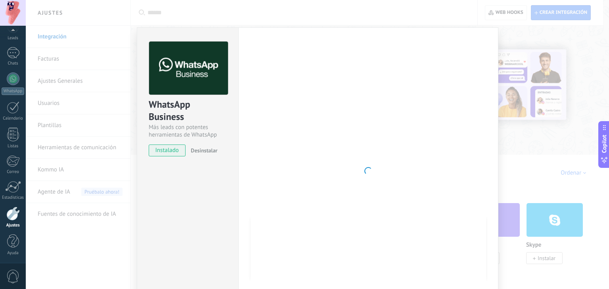
click at [346, 138] on div at bounding box center [368, 171] width 235 height 259
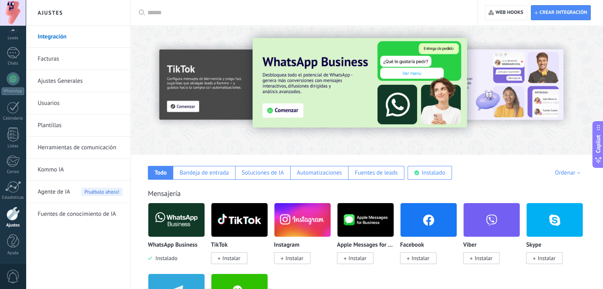
click at [169, 221] on img at bounding box center [176, 220] width 56 height 38
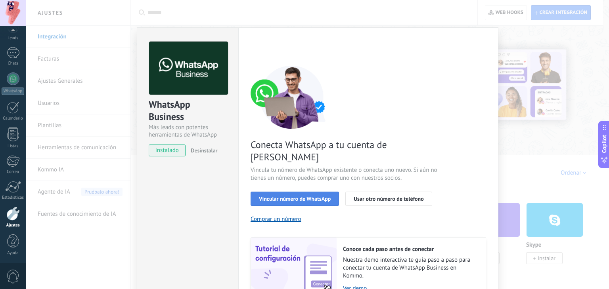
click at [291, 196] on span "Vincular número de WhatsApp" at bounding box center [295, 199] width 72 height 6
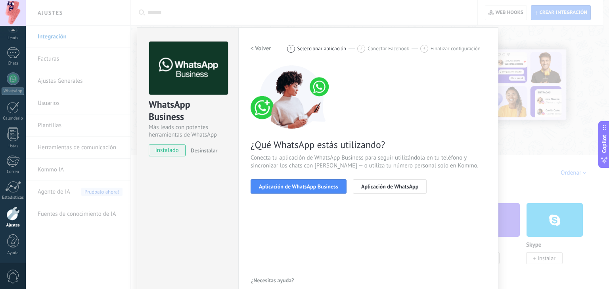
click at [291, 185] on span "Aplicación de WhatsApp Business" at bounding box center [298, 187] width 79 height 6
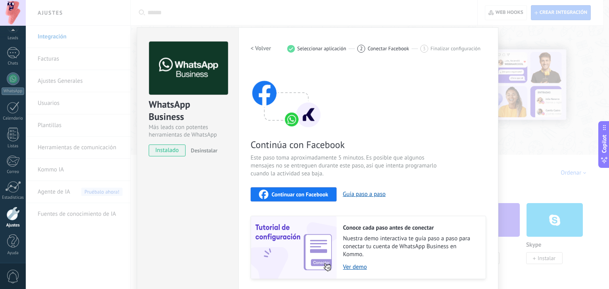
click at [293, 193] on span "Continuar con Facebook" at bounding box center [300, 195] width 57 height 6
